Goal: Contribute content: Add original content to the website for others to see

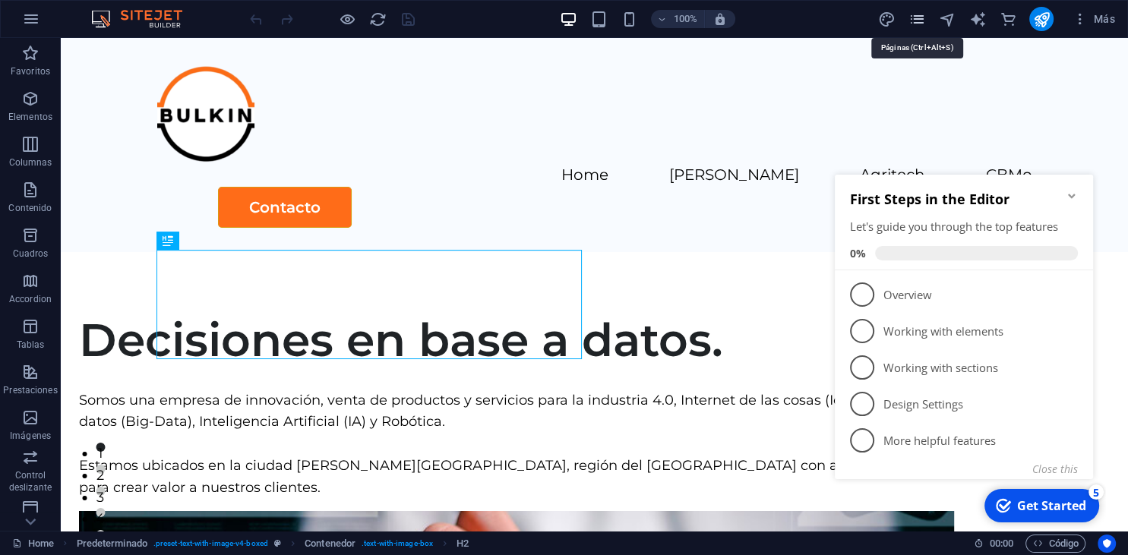
click at [916, 19] on icon "pages" at bounding box center [916, 19] width 17 height 17
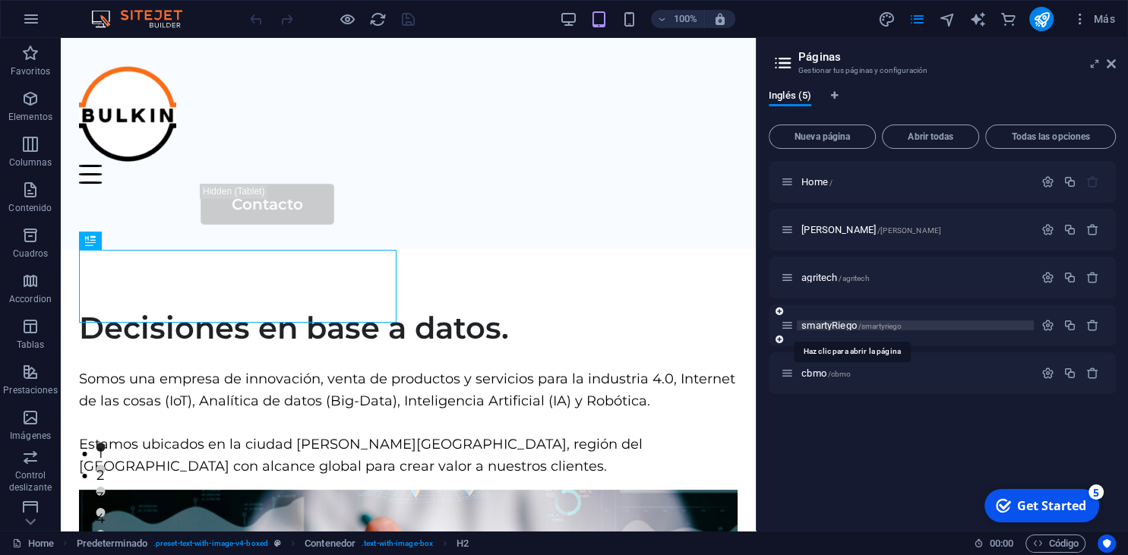
click at [816, 325] on span "smartyRiego /smartyriego" at bounding box center [851, 325] width 100 height 11
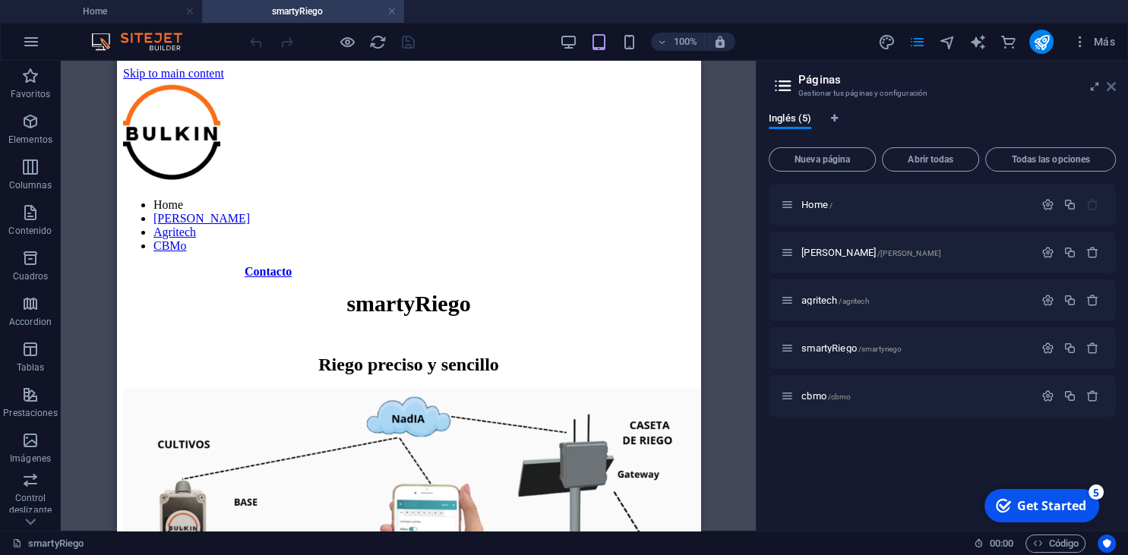
click at [1110, 88] on icon at bounding box center [1111, 87] width 9 height 12
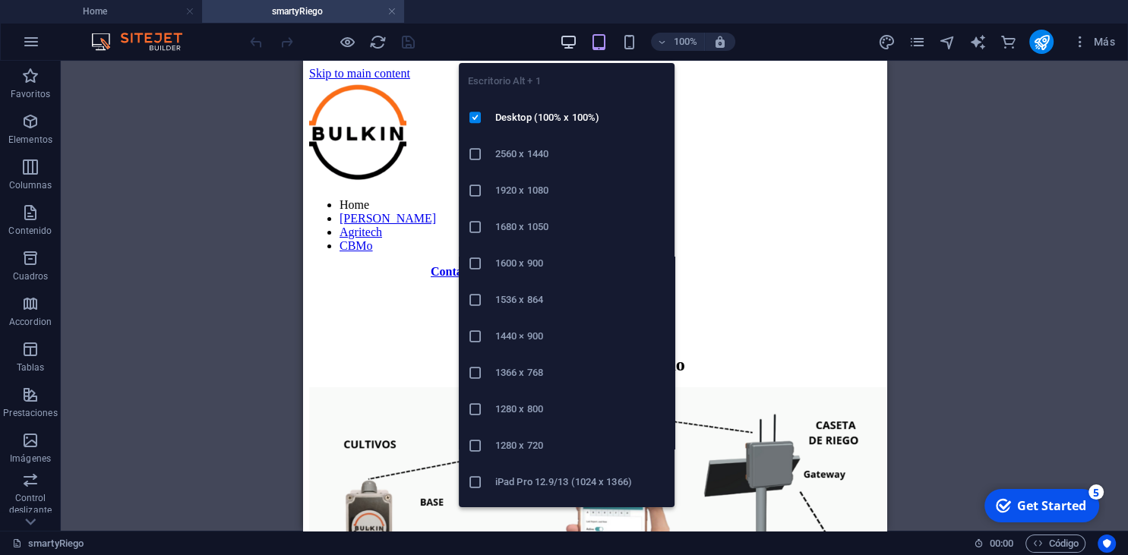
click at [572, 39] on icon "button" at bounding box center [568, 41] width 17 height 17
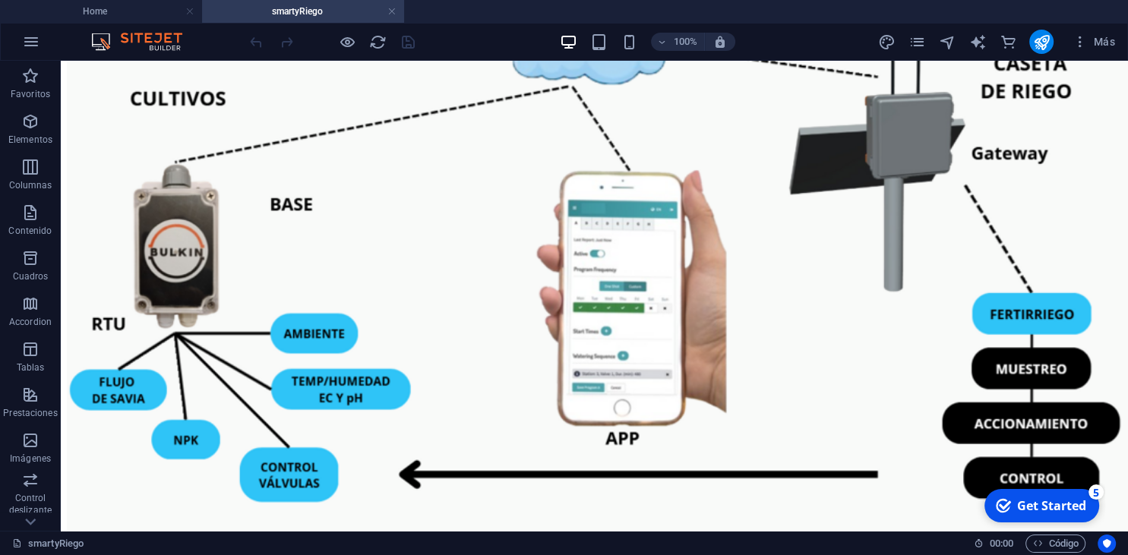
scroll to position [399, 0]
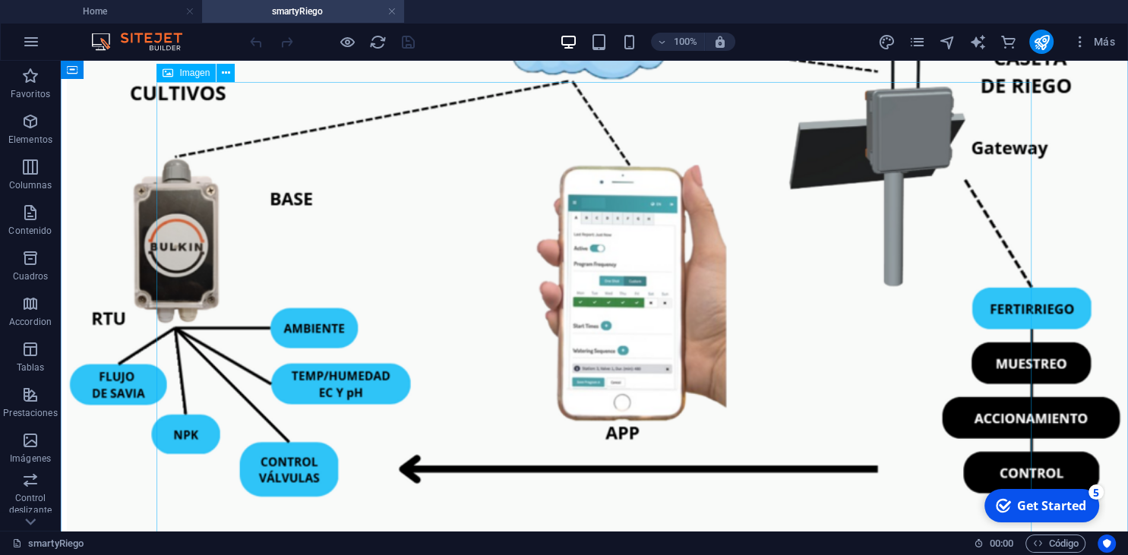
click at [728, 364] on figure at bounding box center [594, 265] width 1055 height 552
click at [609, 320] on figure at bounding box center [594, 265] width 1055 height 552
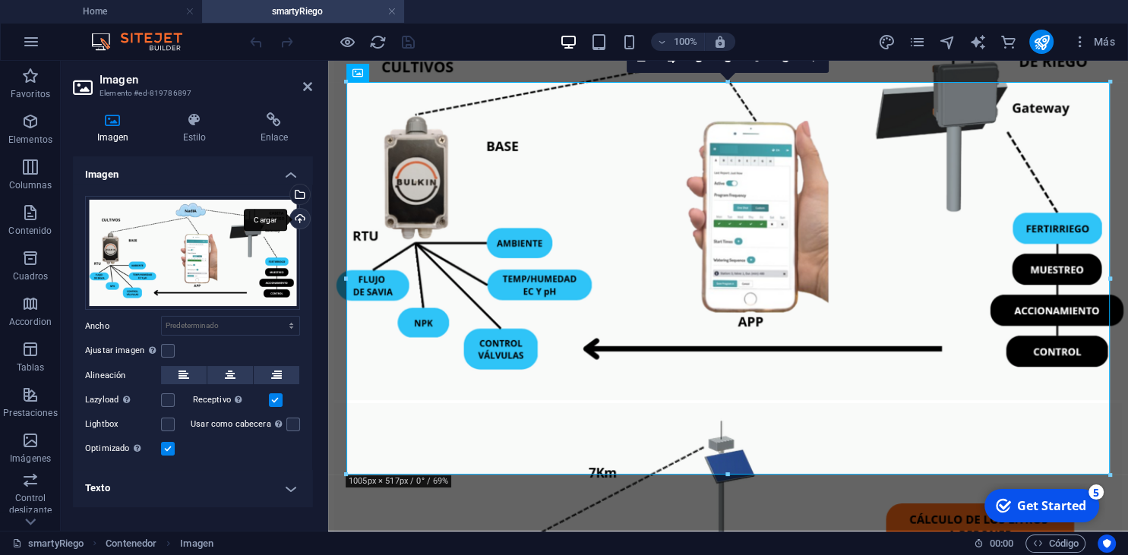
click at [301, 216] on div "Cargar" at bounding box center [298, 220] width 23 height 23
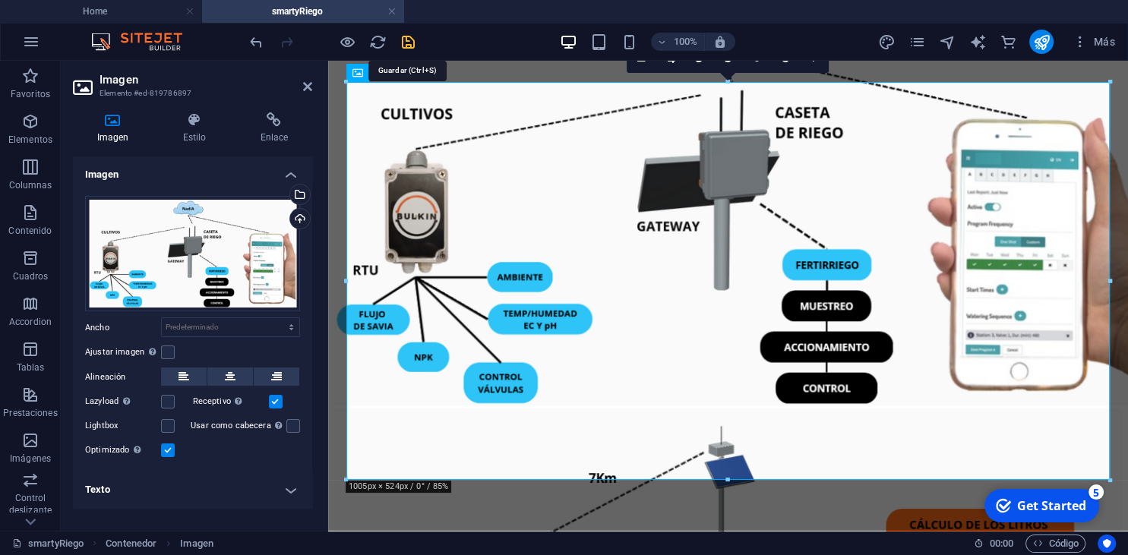
click at [406, 42] on icon "save" at bounding box center [407, 41] width 17 height 17
